Goal: Task Accomplishment & Management: Manage account settings

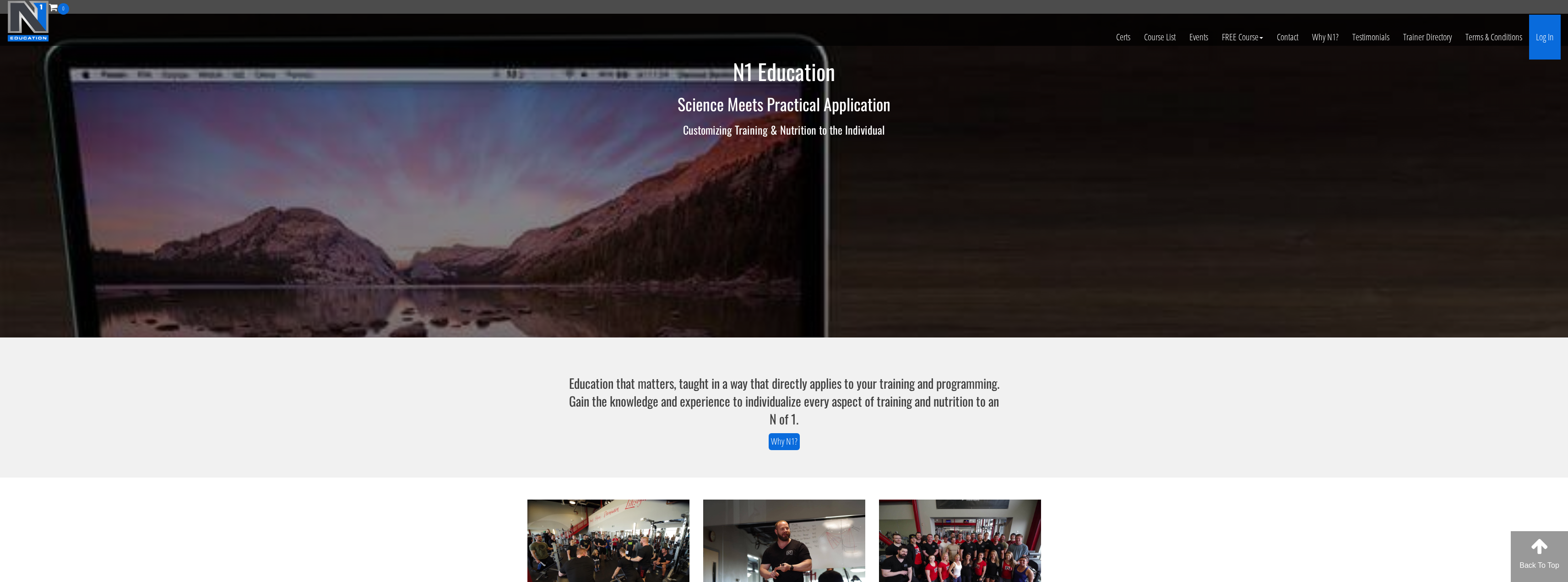
click at [1536, 39] on link "Log In" at bounding box center [1544, 37] width 32 height 45
click at [1549, 38] on link "Log In" at bounding box center [1544, 37] width 32 height 45
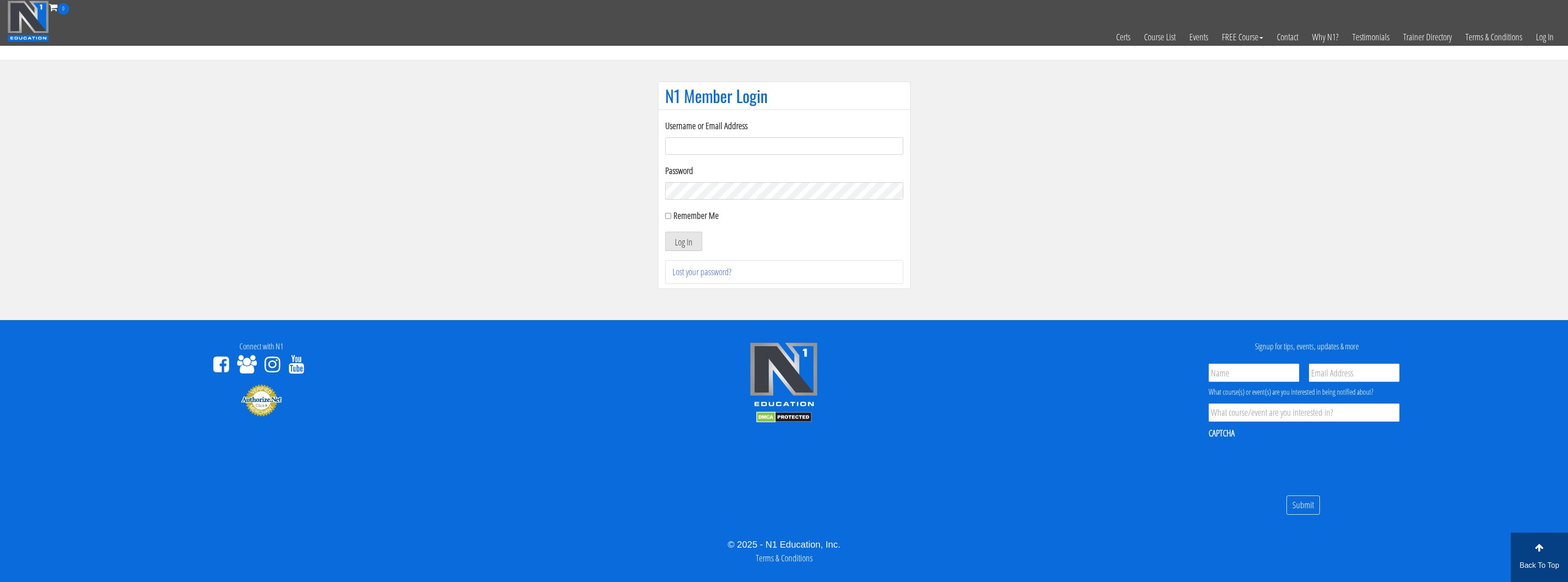
click at [693, 146] on input "Username or Email Address" at bounding box center [784, 146] width 238 height 17
type input "N1 [EMAIL_ADDRESS][DOMAIN_NAME] Lch001100!"
click at [736, 146] on input "Username or Email Address" at bounding box center [784, 146] width 238 height 17
type input "[EMAIL_ADDRESS][DOMAIN_NAME]"
click at [665, 232] on button "Log In" at bounding box center [683, 241] width 37 height 19
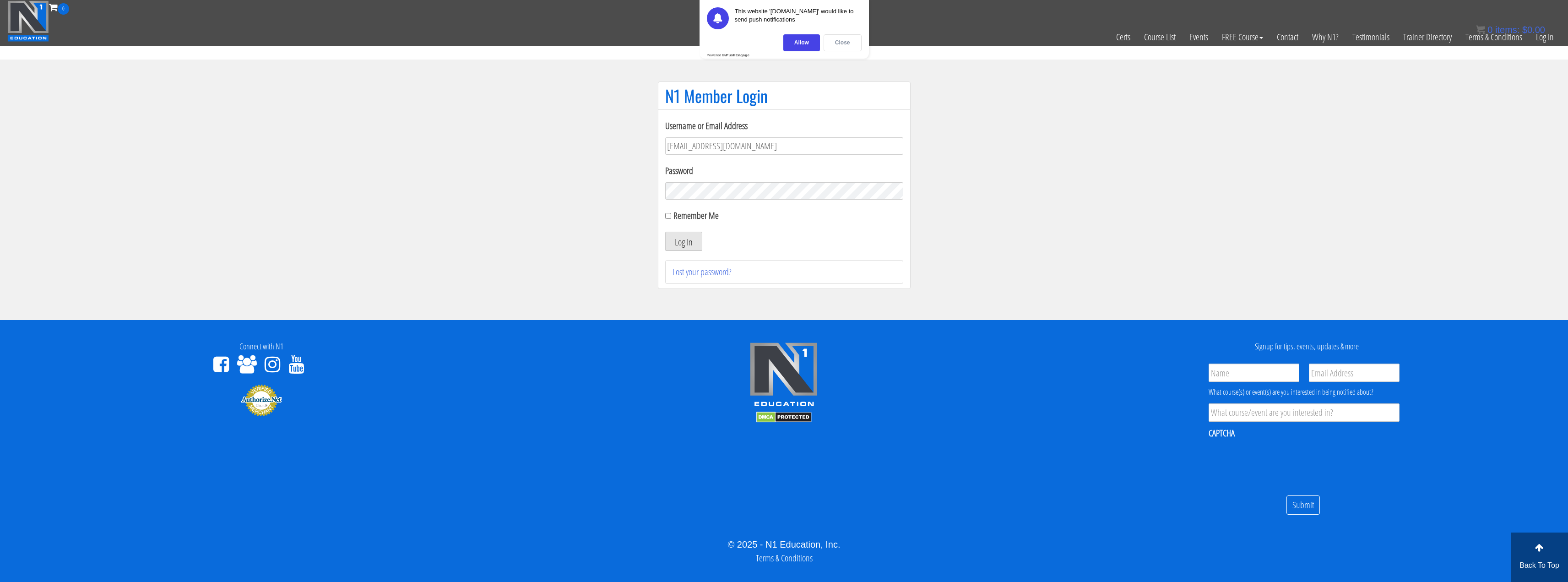
click at [843, 43] on div "Close" at bounding box center [842, 43] width 38 height 17
click at [1003, 381] on div at bounding box center [784, 383] width 509 height 81
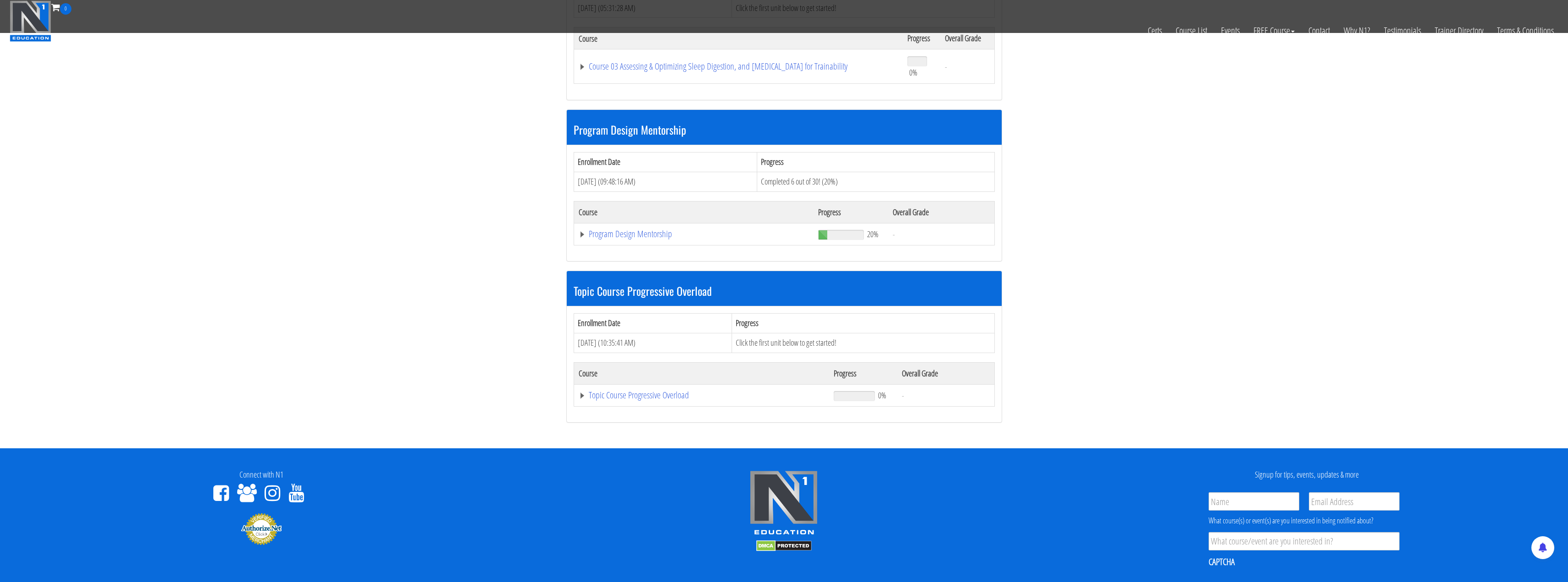
scroll to position [687, 0]
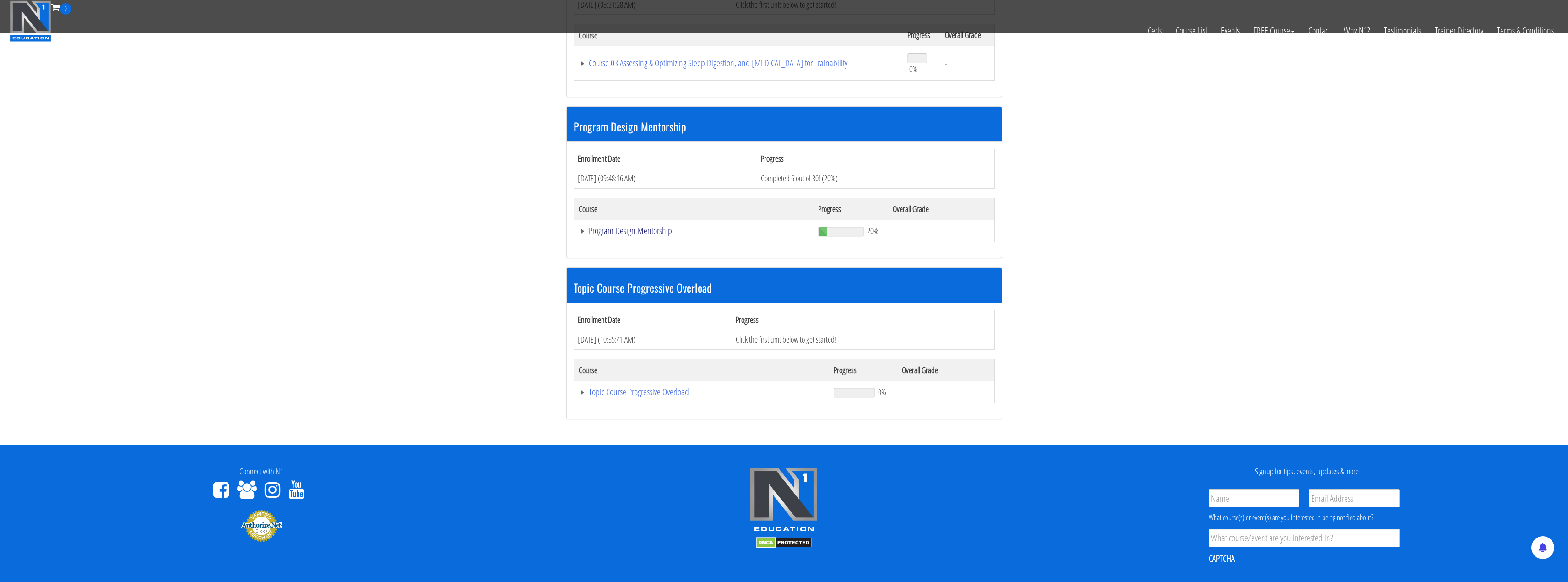
click at [640, 234] on link "Program Design Mentorship" at bounding box center [694, 231] width 231 height 9
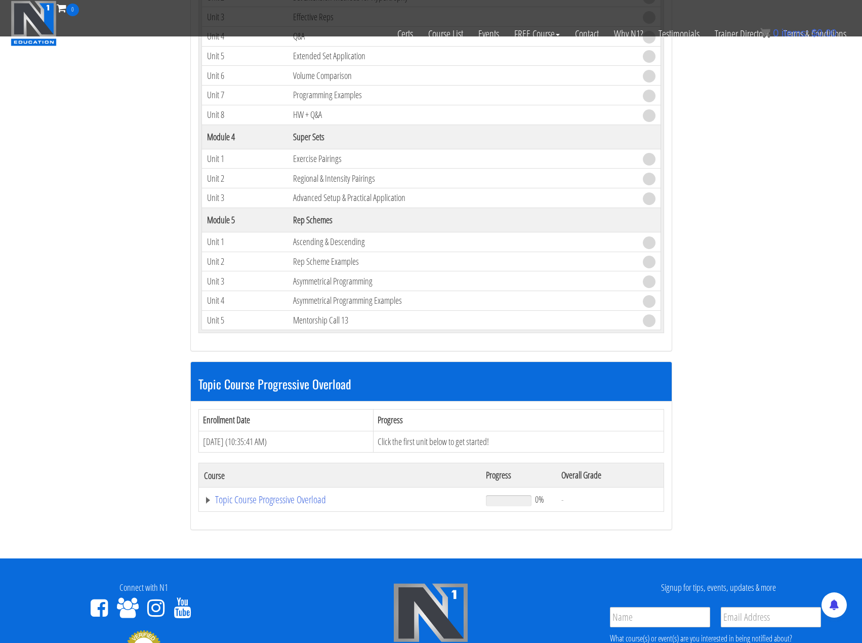
scroll to position [1640, 0]
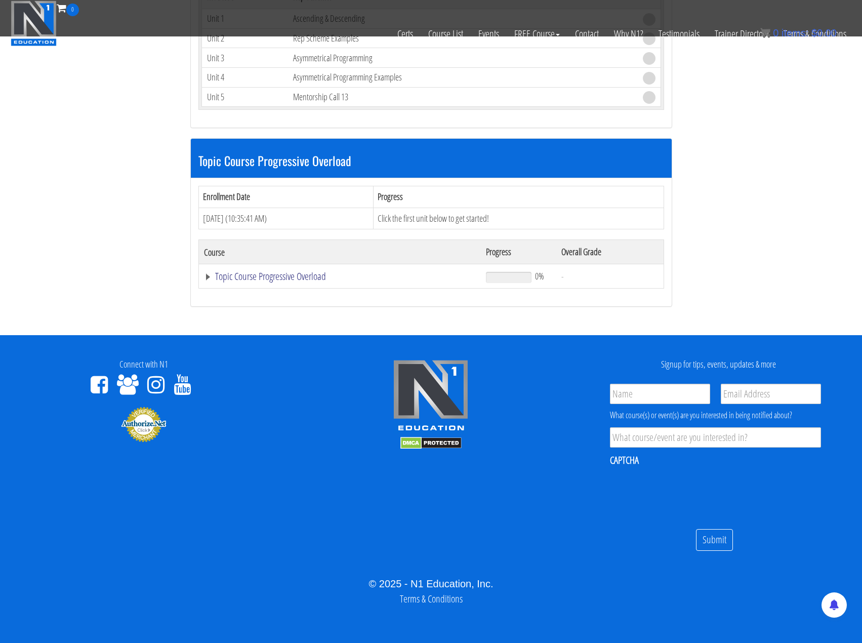
click at [208, 275] on link "Topic Course Progressive Overload" at bounding box center [340, 276] width 272 height 10
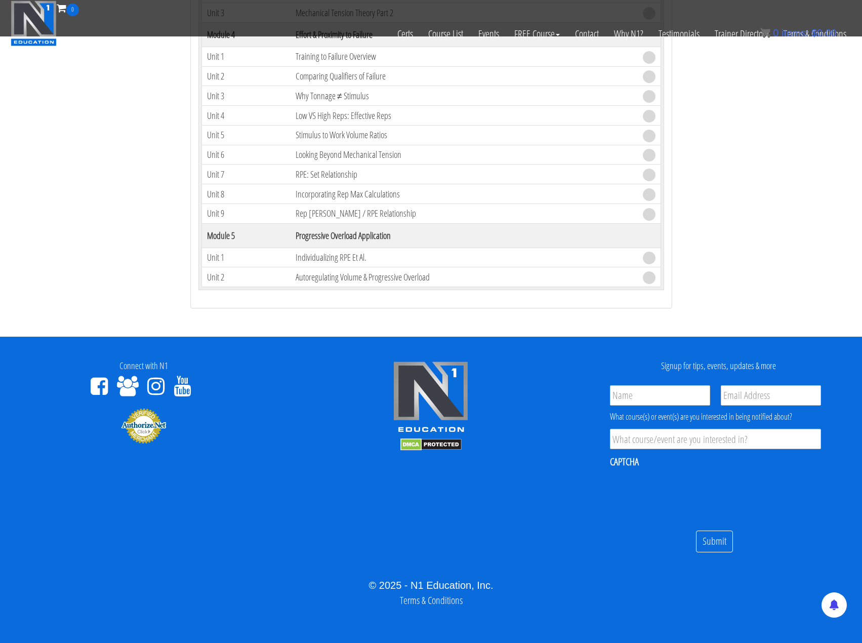
scroll to position [2317, 0]
